Goal: Check status: Check status

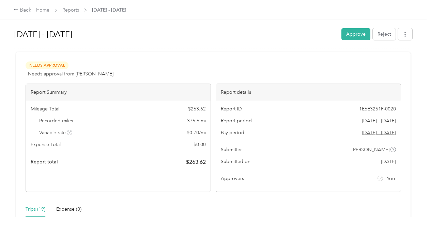
scroll to position [681, 0]
